Goal: Task Accomplishment & Management: Use online tool/utility

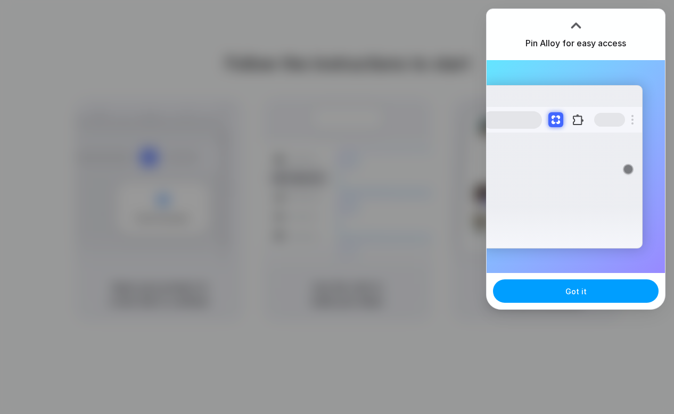
click at [591, 296] on button "Got it" at bounding box center [576, 291] width 166 height 23
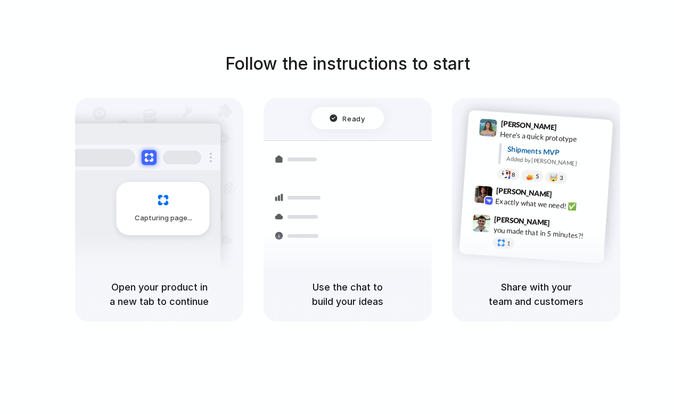
click at [337, 207] on div at bounding box center [337, 207] width 0 height 0
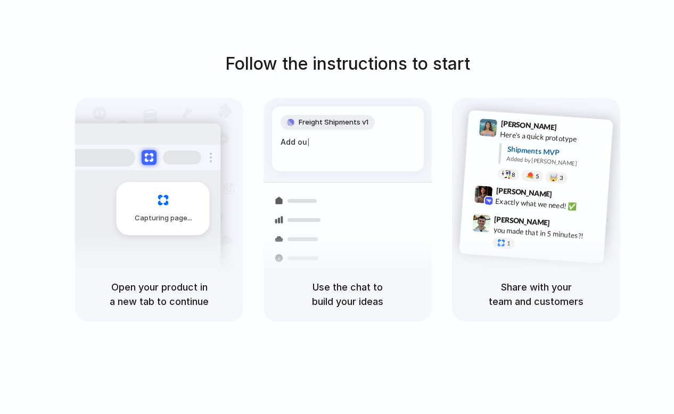
click at [586, 54] on div "Follow the instructions to start Capturing page Open your product in a new tab …" at bounding box center [348, 186] width 674 height 271
click at [356, 228] on div "Container from Shanghai 40ft • ETA Dec 28 • In transit Express delivery to NYC …" at bounding box center [386, 257] width 113 height 149
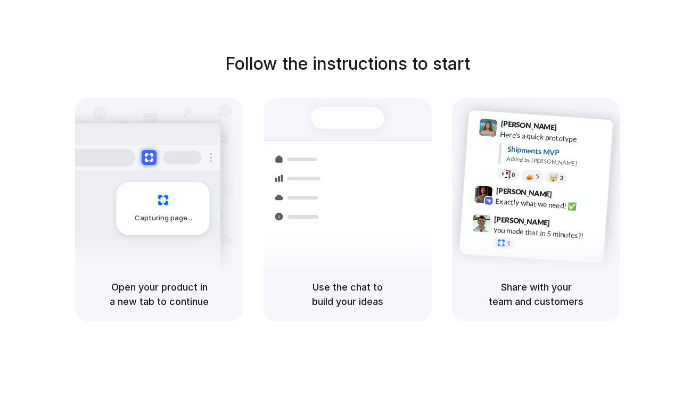
click at [187, 218] on span at bounding box center [190, 218] width 6 height 0
click at [552, 187] on div "Max Meyer 9:42 AM" at bounding box center [549, 195] width 106 height 20
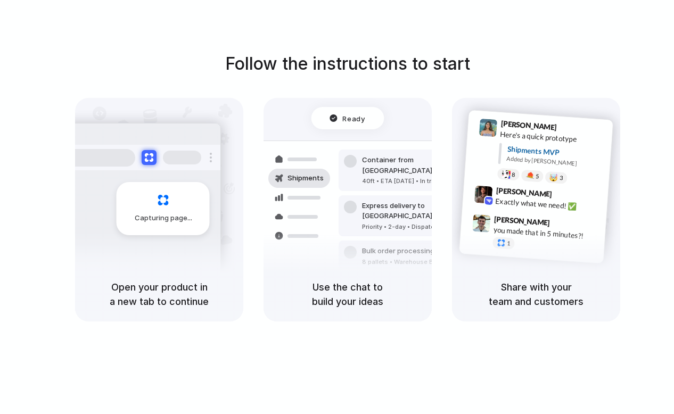
click at [337, 207] on div at bounding box center [337, 207] width 0 height 0
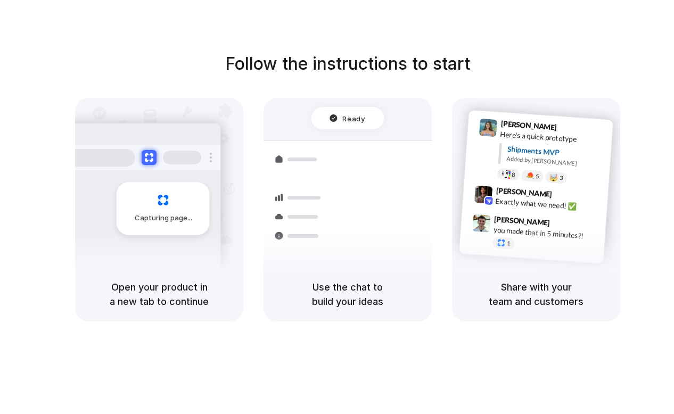
click at [337, 207] on div at bounding box center [337, 207] width 0 height 0
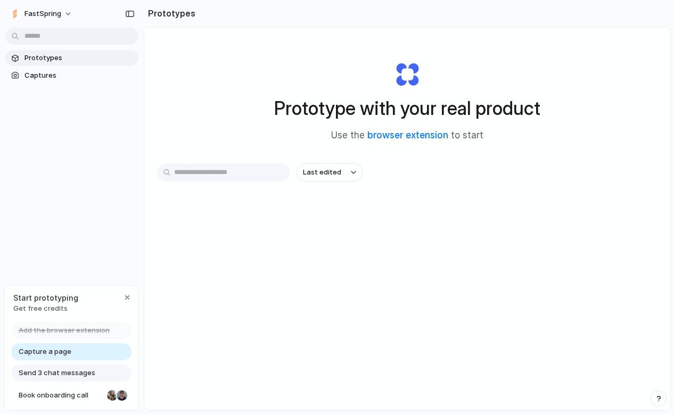
click at [422, 265] on div "Prototype with your real product Use the browser extension to start Last edited" at bounding box center [407, 247] width 526 height 440
click at [308, 231] on div "Last edited" at bounding box center [407, 210] width 501 height 94
click at [337, 207] on div at bounding box center [337, 207] width 0 height 0
click at [318, 290] on div "Prototype with your real product Use the browser extension to start Last edited" at bounding box center [407, 247] width 526 height 440
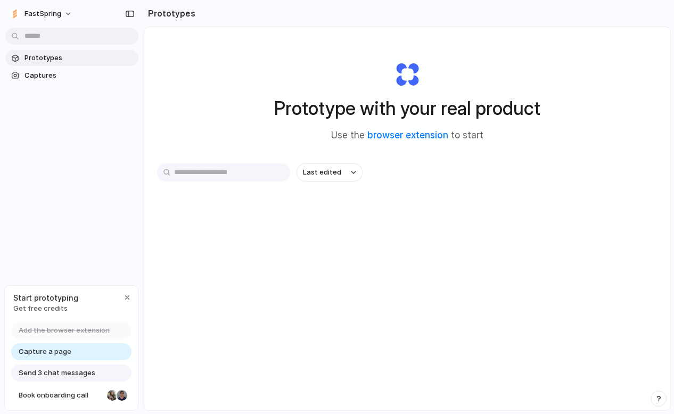
click at [192, 309] on div "Prototype with your real product Use the browser extension to start Last edited" at bounding box center [407, 247] width 526 height 440
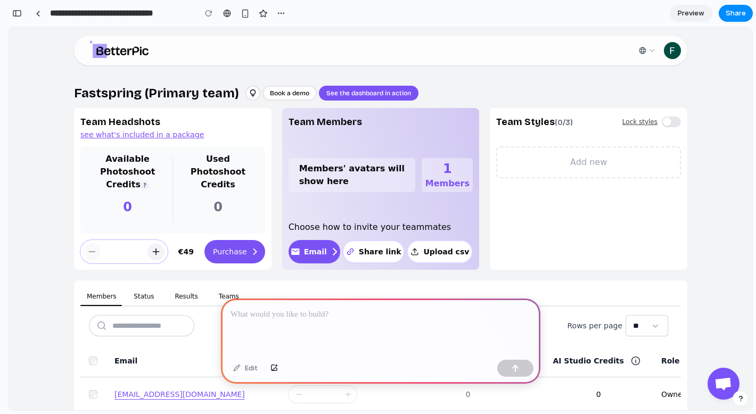
click at [346, 324] on div at bounding box center [380, 327] width 319 height 57
click at [518, 363] on button "button" at bounding box center [515, 368] width 36 height 17
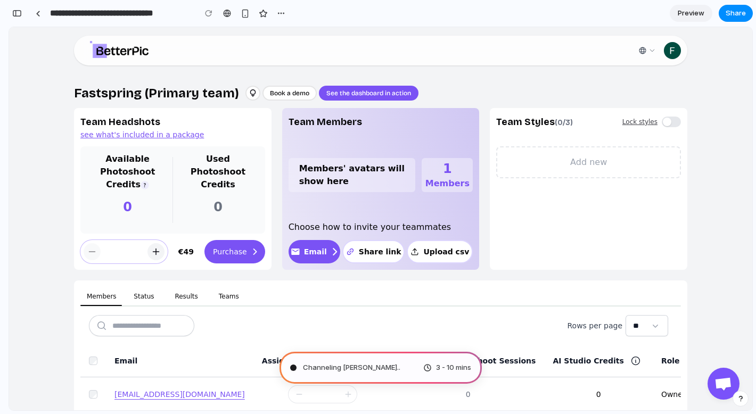
click at [731, 191] on div "Fastspring (Primary team) Book a demo See the dashboard in action Team Headshot…" at bounding box center [380, 283] width 743 height 453
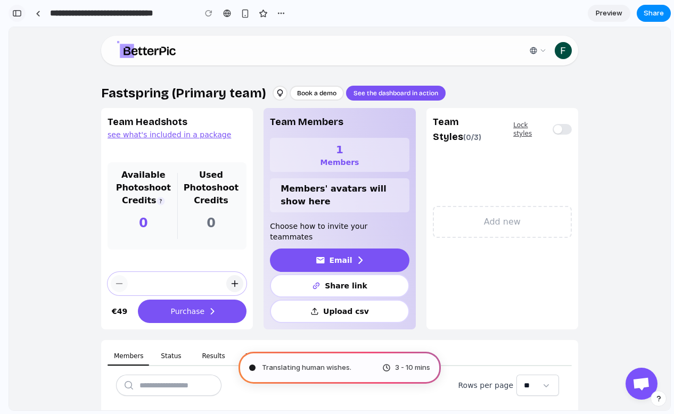
click at [20, 13] on div "button" at bounding box center [17, 13] width 10 height 7
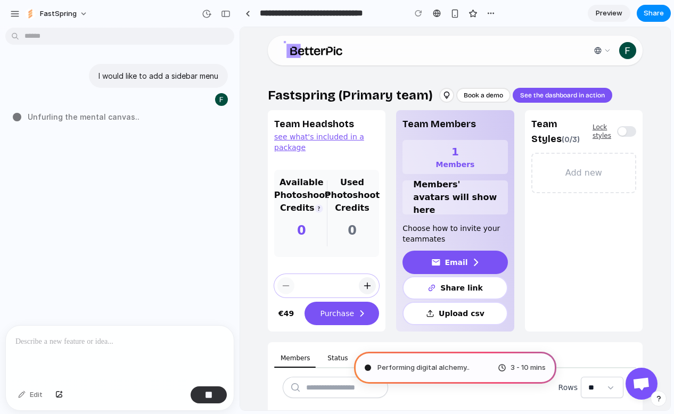
click at [20, 13] on button "button" at bounding box center [15, 14] width 16 height 16
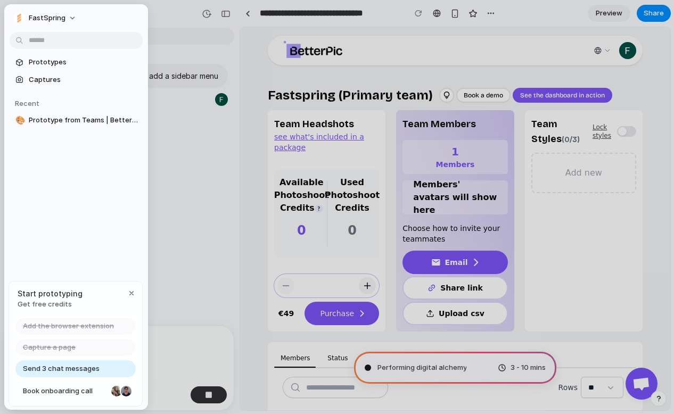
type input "**********"
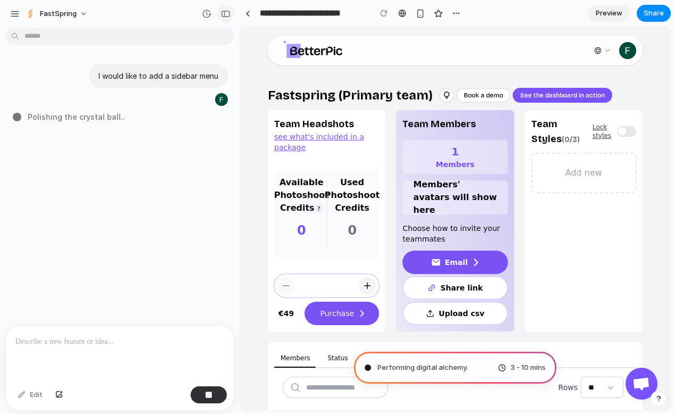
click at [228, 12] on div "button" at bounding box center [226, 13] width 10 height 7
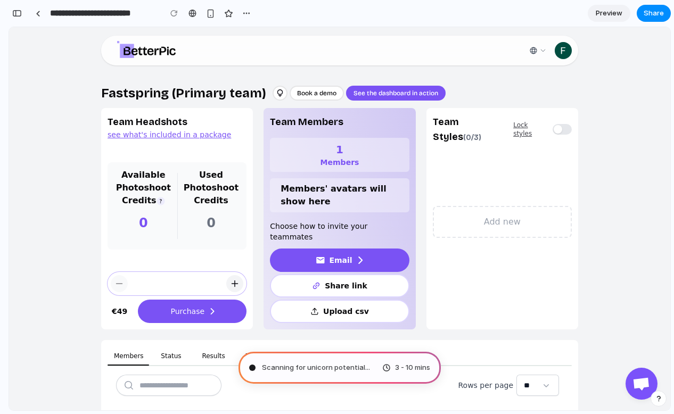
click at [637, 231] on div "Fastspring (Primary team) Book a demo See the dashboard in action Team Headshot…" at bounding box center [339, 313] width 661 height 512
